Goal: Task Accomplishment & Management: Manage account settings

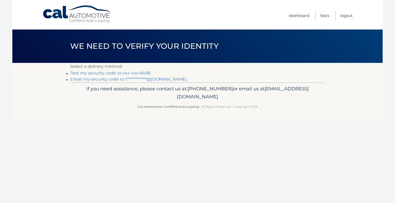
click at [116, 73] on link "Text my security code to xxx-xxx-8489" at bounding box center [110, 73] width 80 height 5
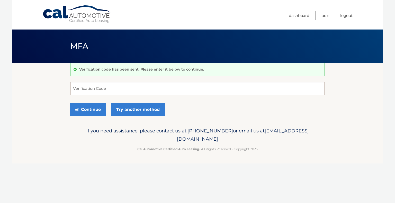
click at [92, 86] on input "Verification Code" at bounding box center [197, 88] width 255 height 13
type input "573312"
click at [85, 106] on button "Continue" at bounding box center [88, 109] width 36 height 13
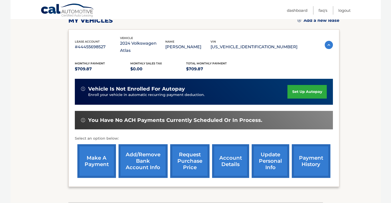
scroll to position [107, 0]
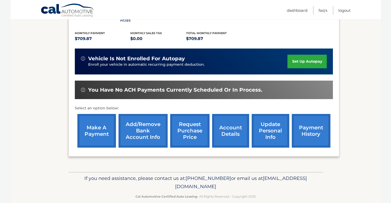
click at [271, 116] on link "update personal info" at bounding box center [271, 131] width 38 height 34
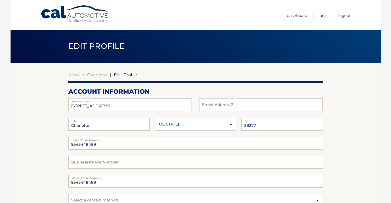
click at [85, 14] on link "Cal Automotive" at bounding box center [75, 14] width 69 height 18
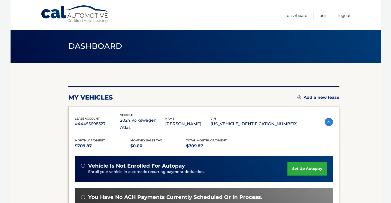
click at [299, 13] on link "Dashboard" at bounding box center [297, 15] width 21 height 8
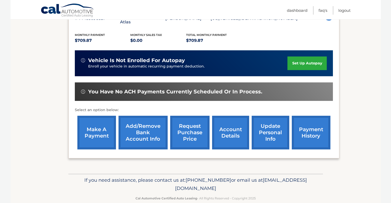
scroll to position [107, 0]
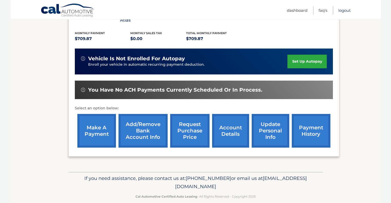
click at [345, 9] on link "Logout" at bounding box center [344, 10] width 12 height 8
